Goal: Information Seeking & Learning: Learn about a topic

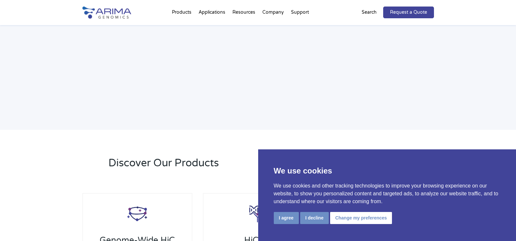
scroll to position [1264, 0]
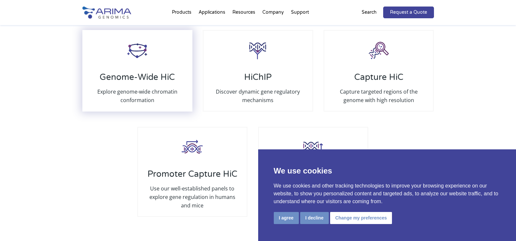
click at [147, 87] on p "Explore genome-wide chromatin conformation" at bounding box center [138, 95] width 96 height 17
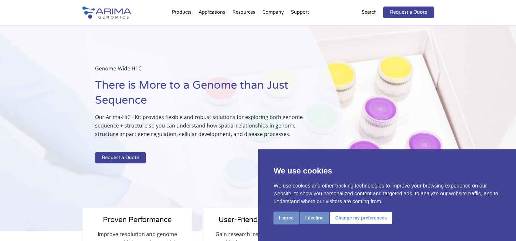
click at [279, 214] on button "I agree" at bounding box center [286, 218] width 25 height 12
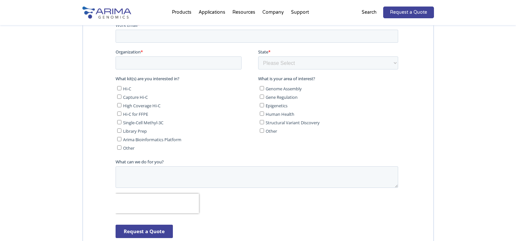
scroll to position [1700, 0]
